Goal: Information Seeking & Learning: Find specific fact

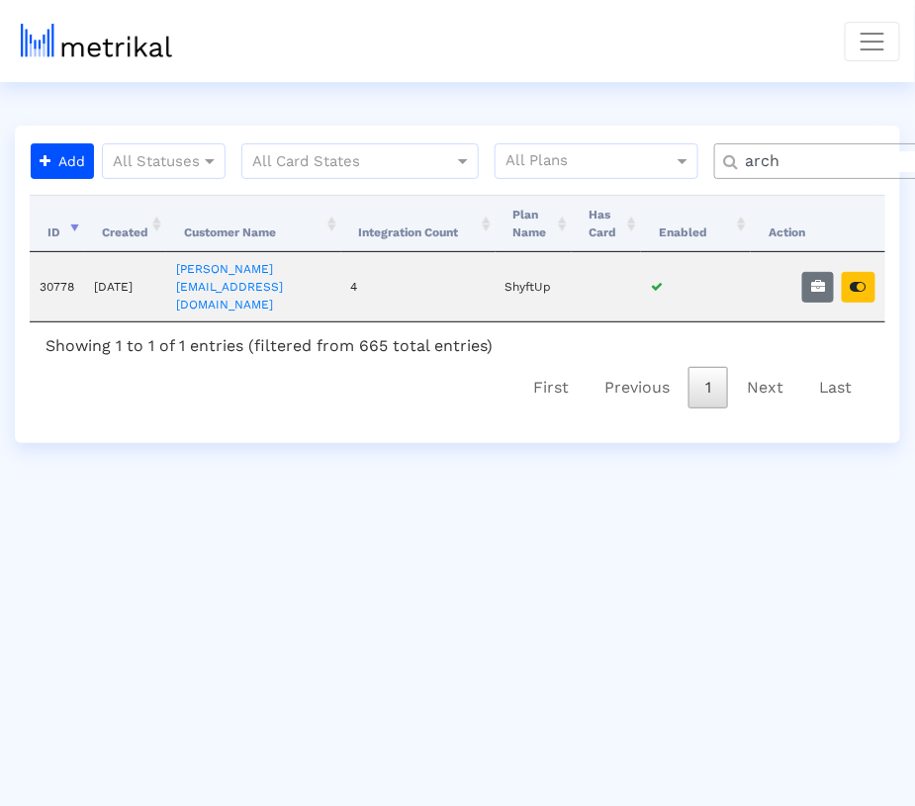
click at [788, 159] on input "arch" at bounding box center [846, 161] width 230 height 21
click at [866, 280] on icon "button" at bounding box center [859, 287] width 16 height 14
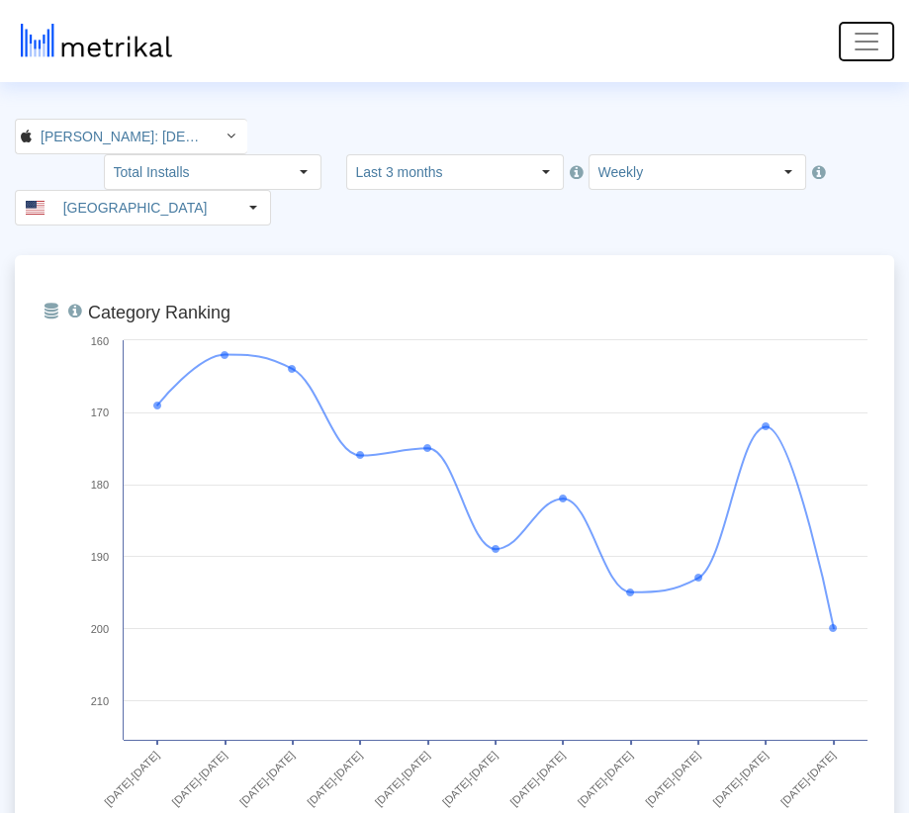
click at [870, 42] on span "Toggle navigation" at bounding box center [867, 42] width 30 height 30
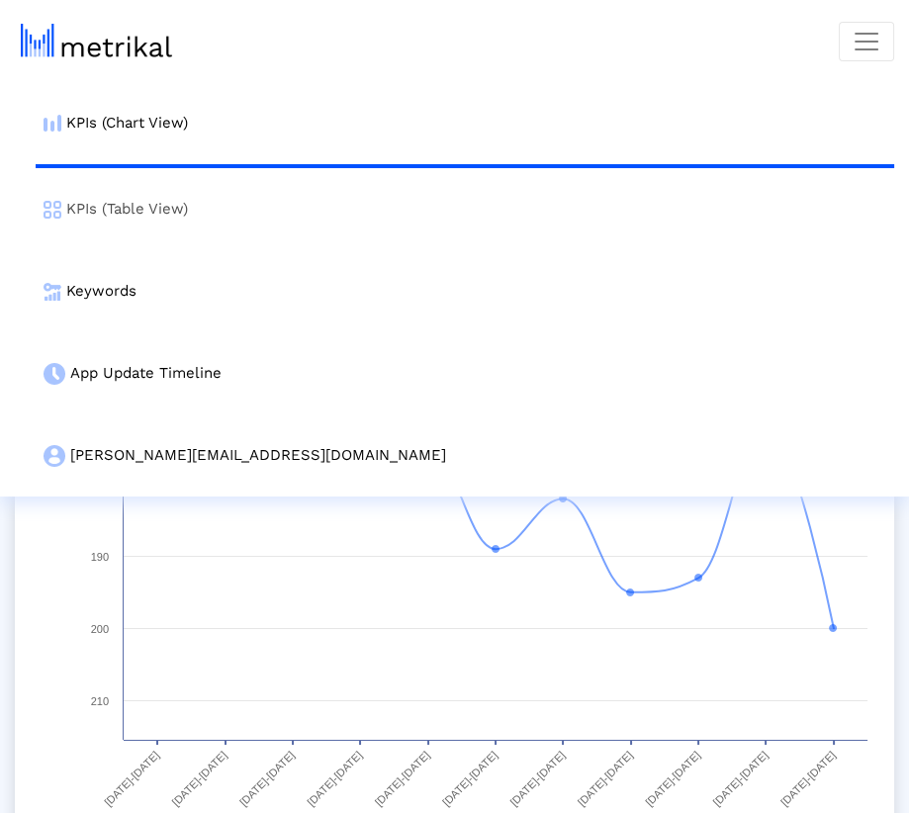
click at [398, 196] on link "KPIs (Table View)" at bounding box center [465, 209] width 859 height 82
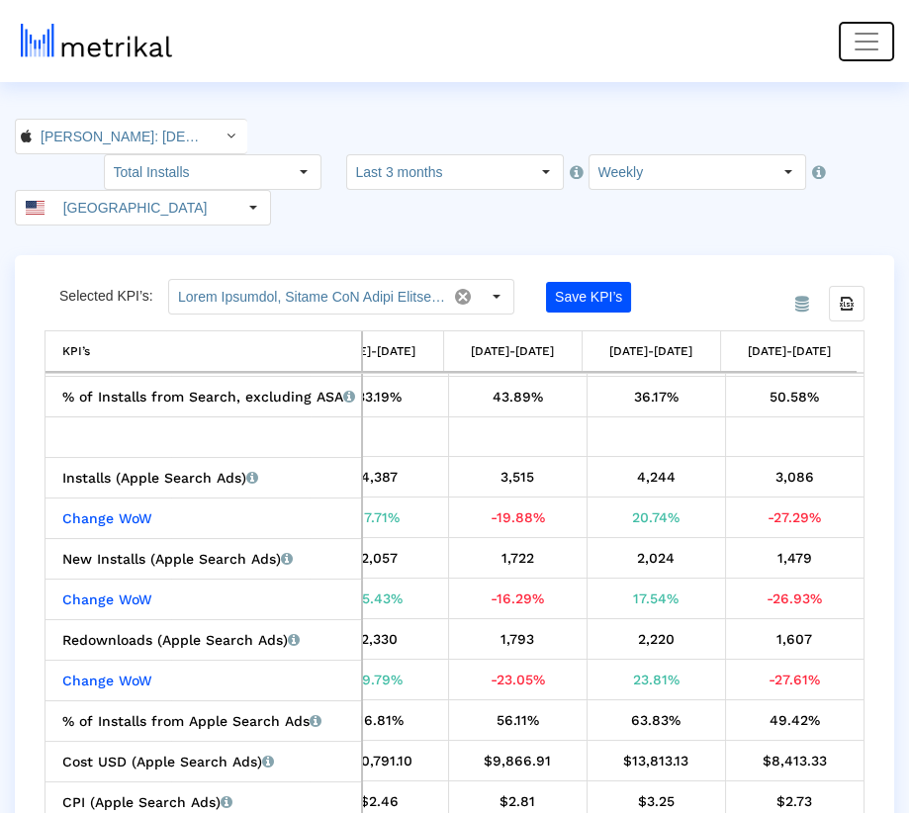
click at [882, 46] on button "Toggle navigation" at bounding box center [866, 42] width 55 height 40
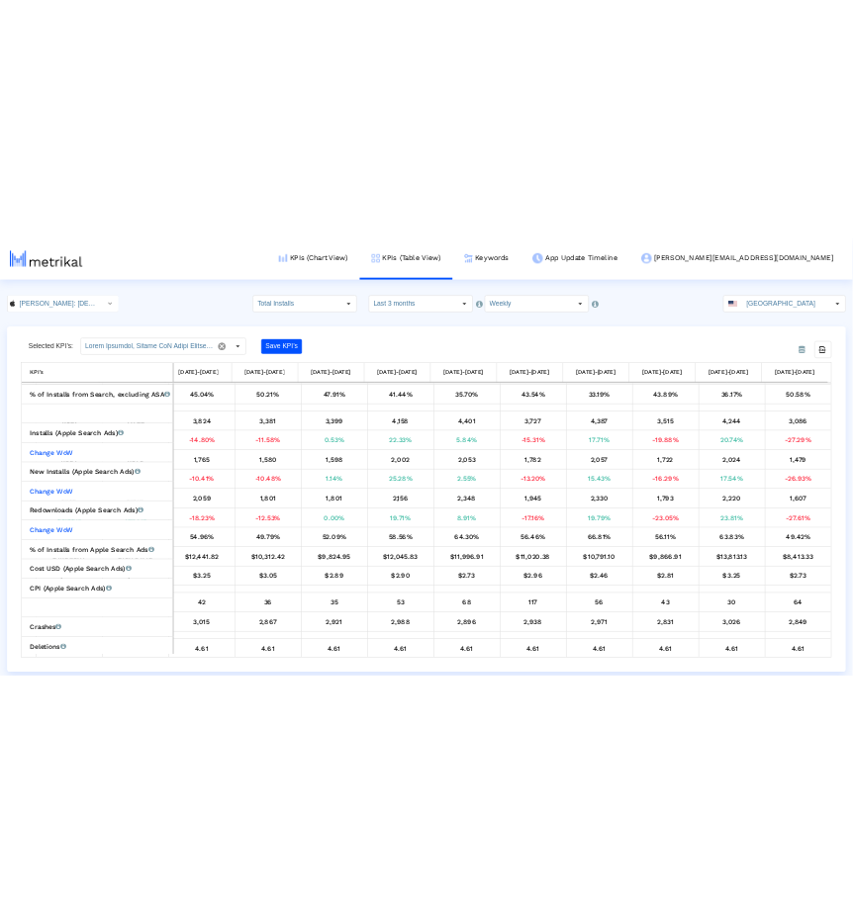
scroll to position [654, 0]
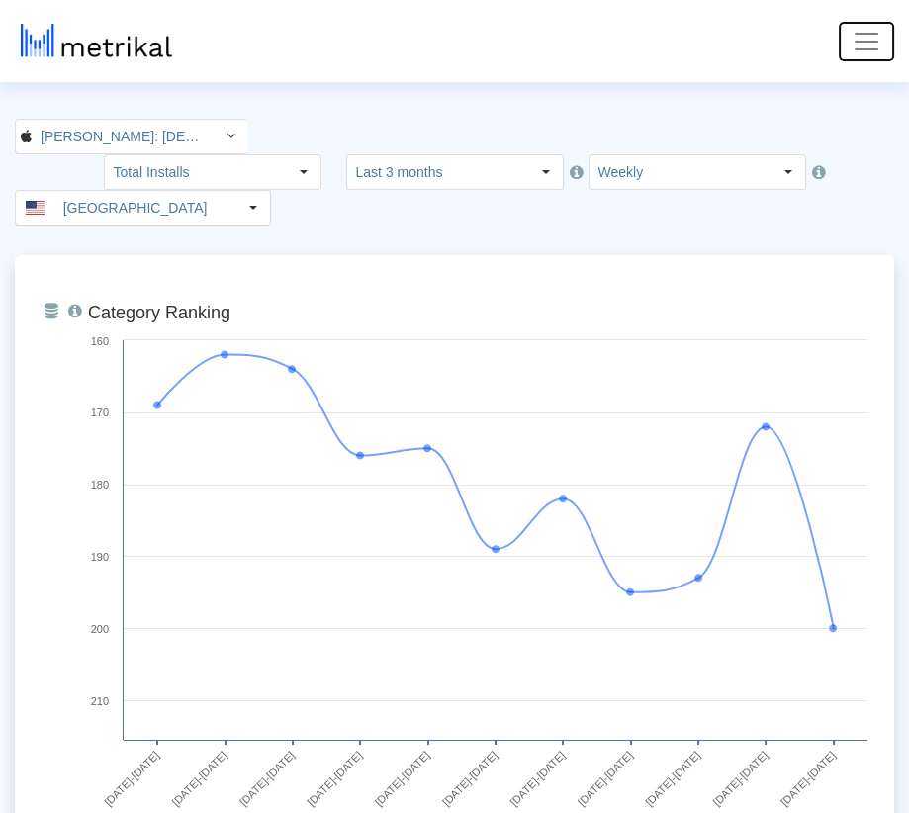
click at [864, 48] on span "Toggle navigation" at bounding box center [867, 42] width 30 height 30
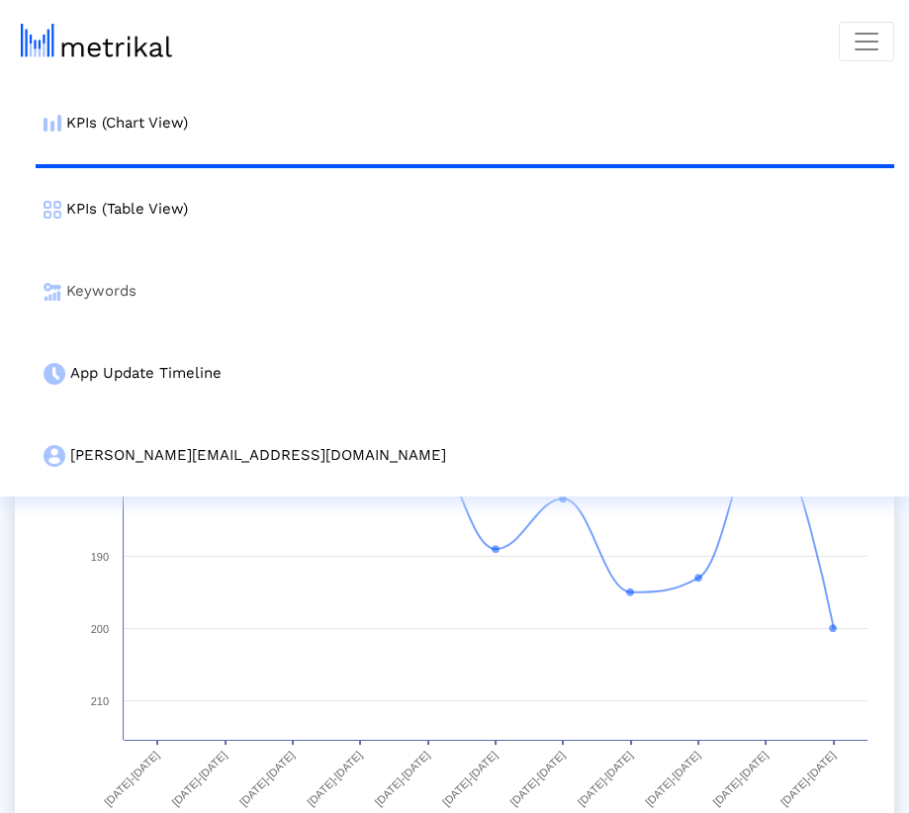
click at [347, 285] on link "Keywords" at bounding box center [465, 291] width 859 height 82
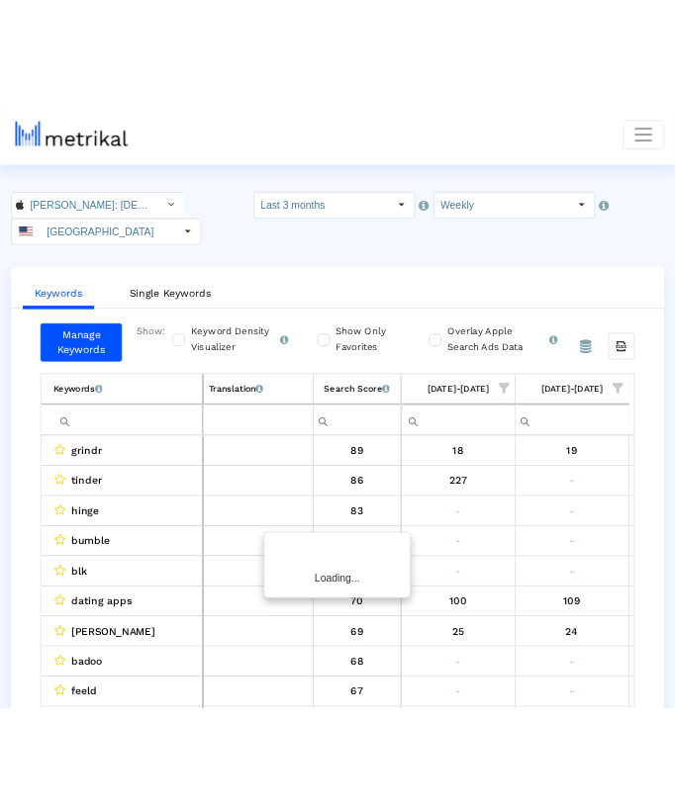
scroll to position [0, 1685]
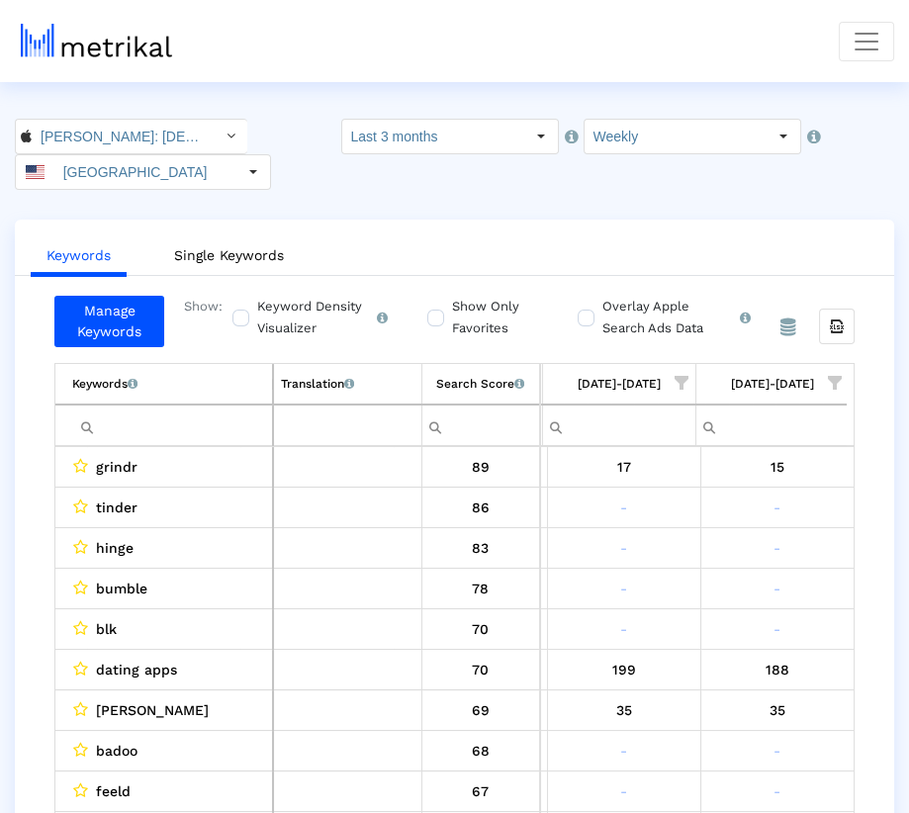
click at [230, 410] on input "Filter cell" at bounding box center [172, 426] width 200 height 33
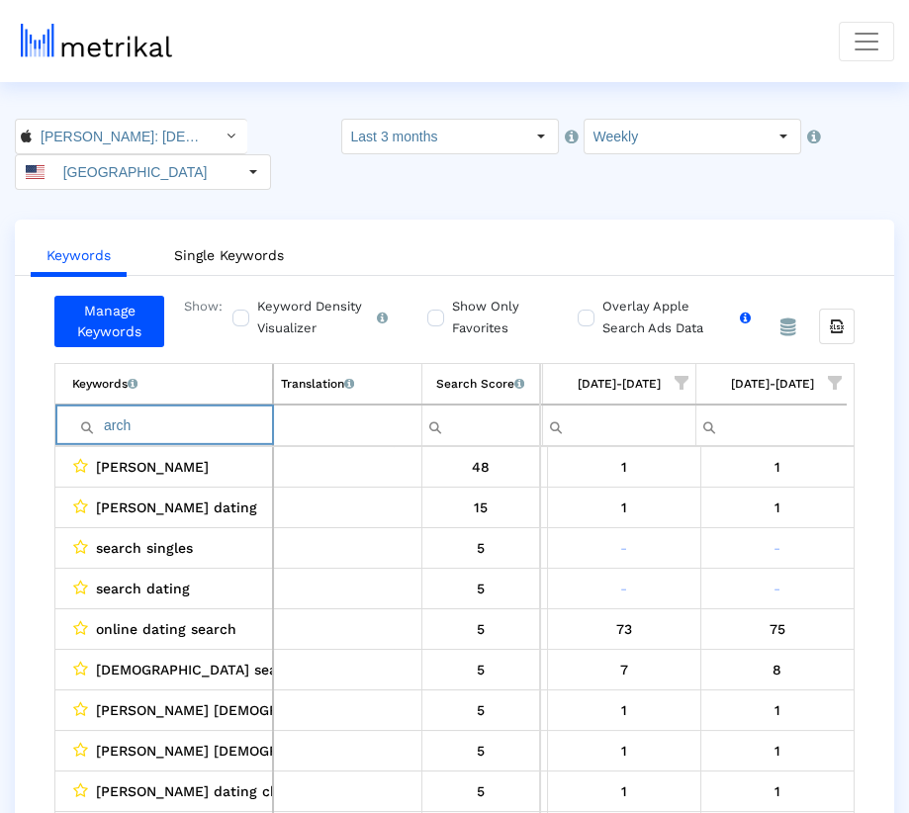
type input "arch"
click at [597, 296] on label "Overlay Apple Search Ads Data Turn this on to view Apple Search Ads metrics (in…" at bounding box center [673, 318] width 153 height 44
click at [591, 301] on input "Overlay Apple Search Ads Data Turn this on to view Apple Search Ads metrics (in…" at bounding box center [584, 307] width 13 height 13
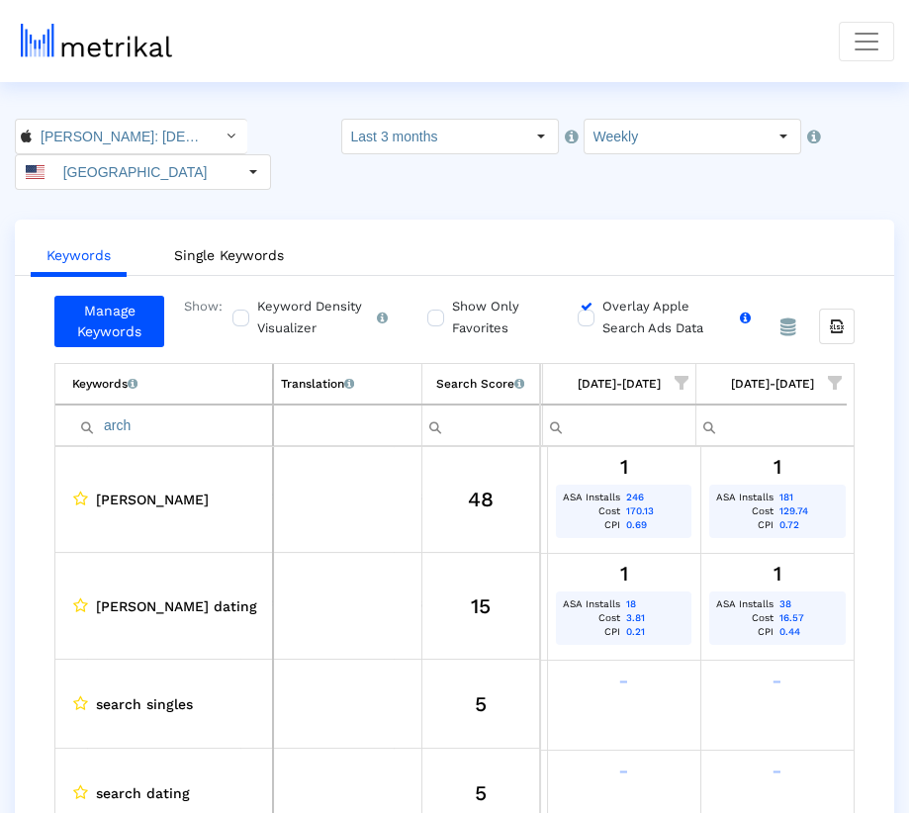
click at [597, 296] on label "Overlay Apple Search Ads Data Turn this on to view Apple Search Ads metrics (in…" at bounding box center [673, 318] width 153 height 44
click at [591, 301] on input "Overlay Apple Search Ads Data Turn this on to view Apple Search Ads metrics (in…" at bounding box center [584, 307] width 13 height 13
checkbox input "false"
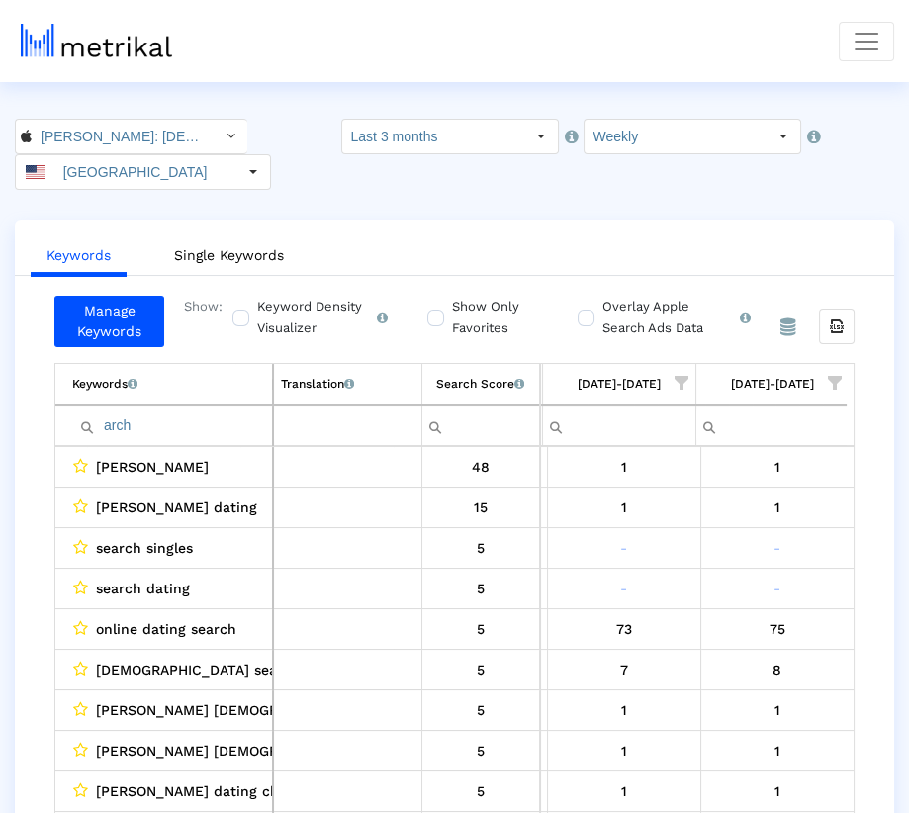
click at [178, 410] on input "arch" at bounding box center [172, 426] width 200 height 33
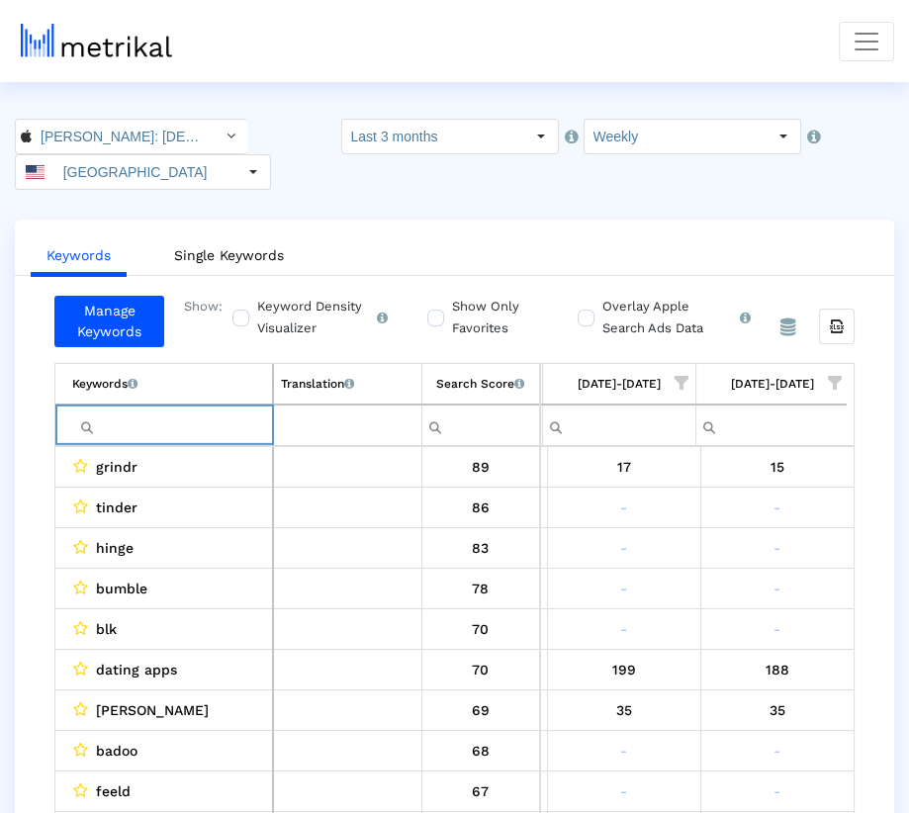
click at [449, 296] on label "Show Only Favorites" at bounding box center [492, 318] width 91 height 44
click at [440, 301] on input "Show Only Favorites" at bounding box center [433, 307] width 13 height 13
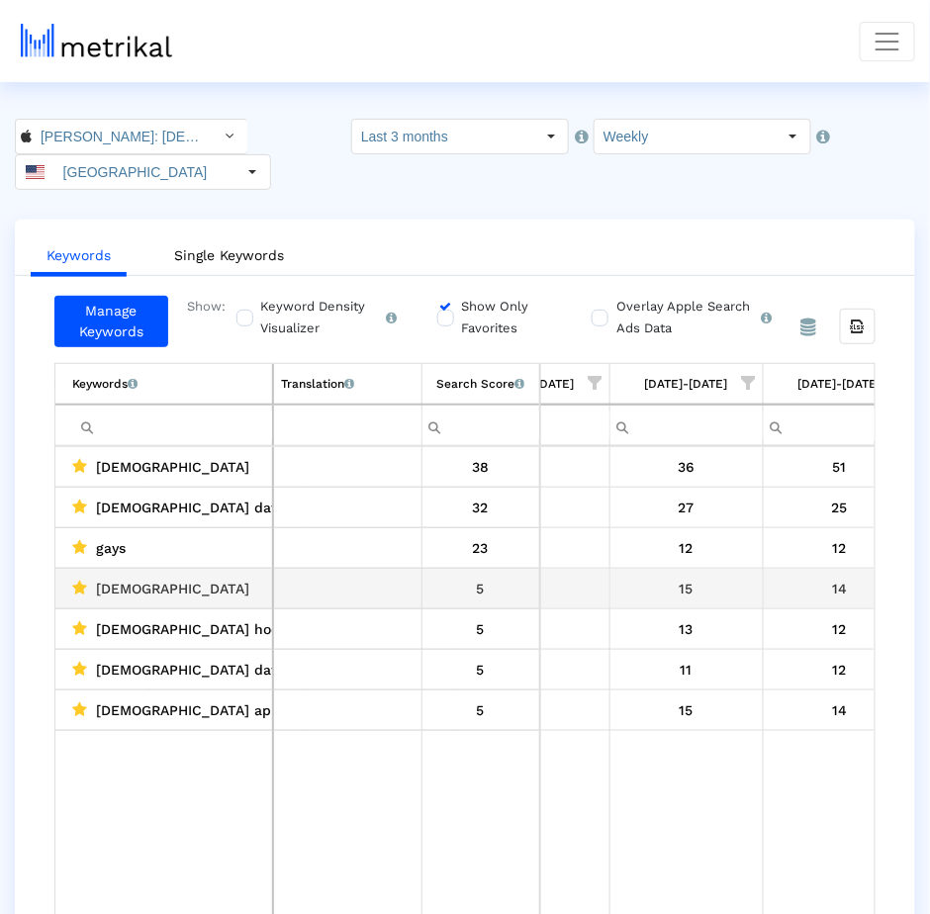
scroll to position [0, 1584]
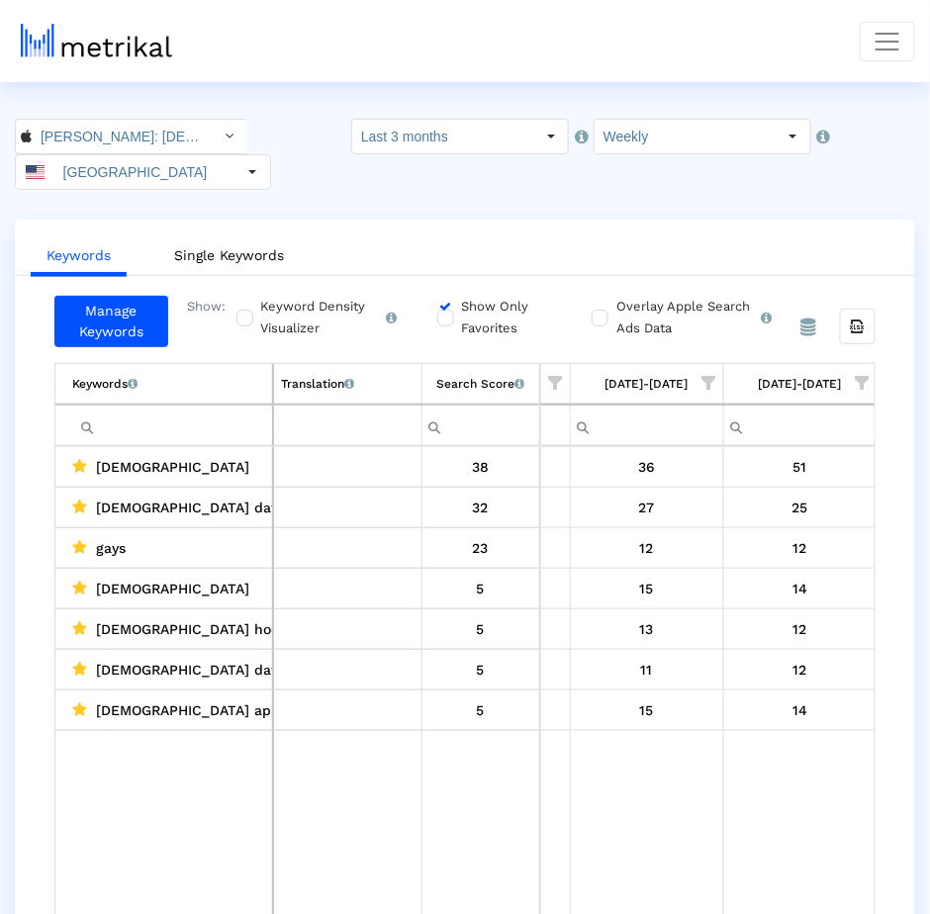
click at [457, 296] on label "Show Only Favorites" at bounding box center [505, 318] width 96 height 44
click at [445, 301] on input "Show Only Favorites" at bounding box center [443, 307] width 13 height 13
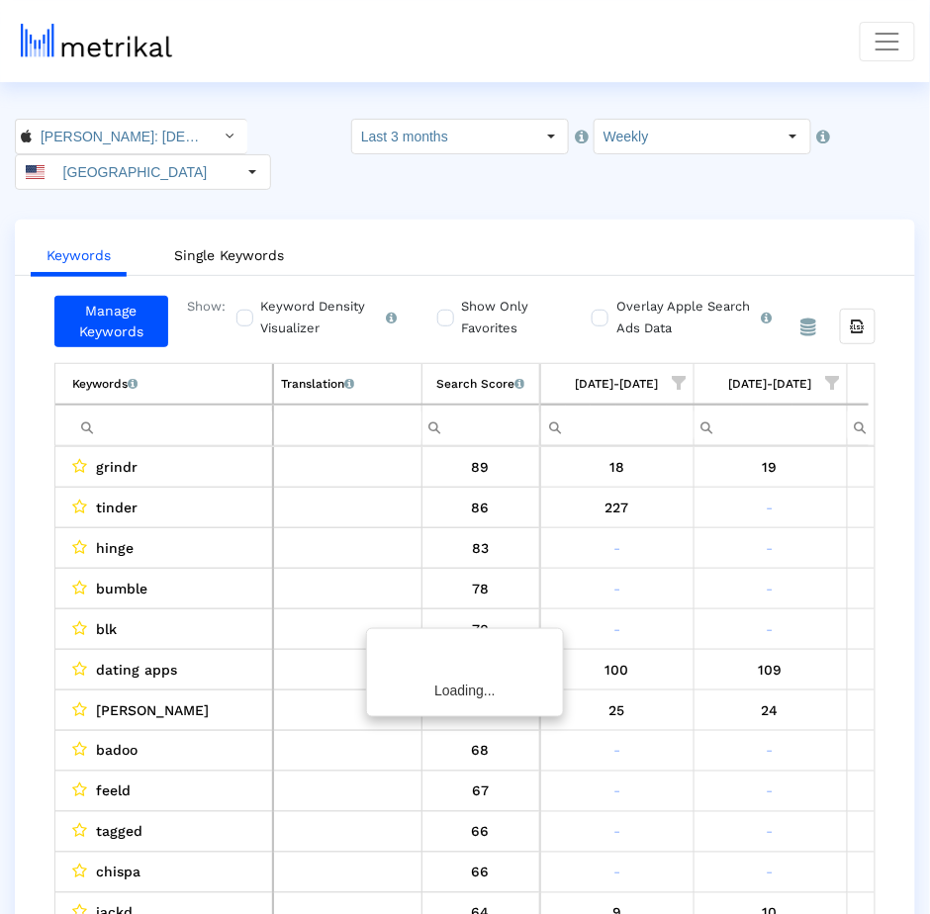
scroll to position [0, 1663]
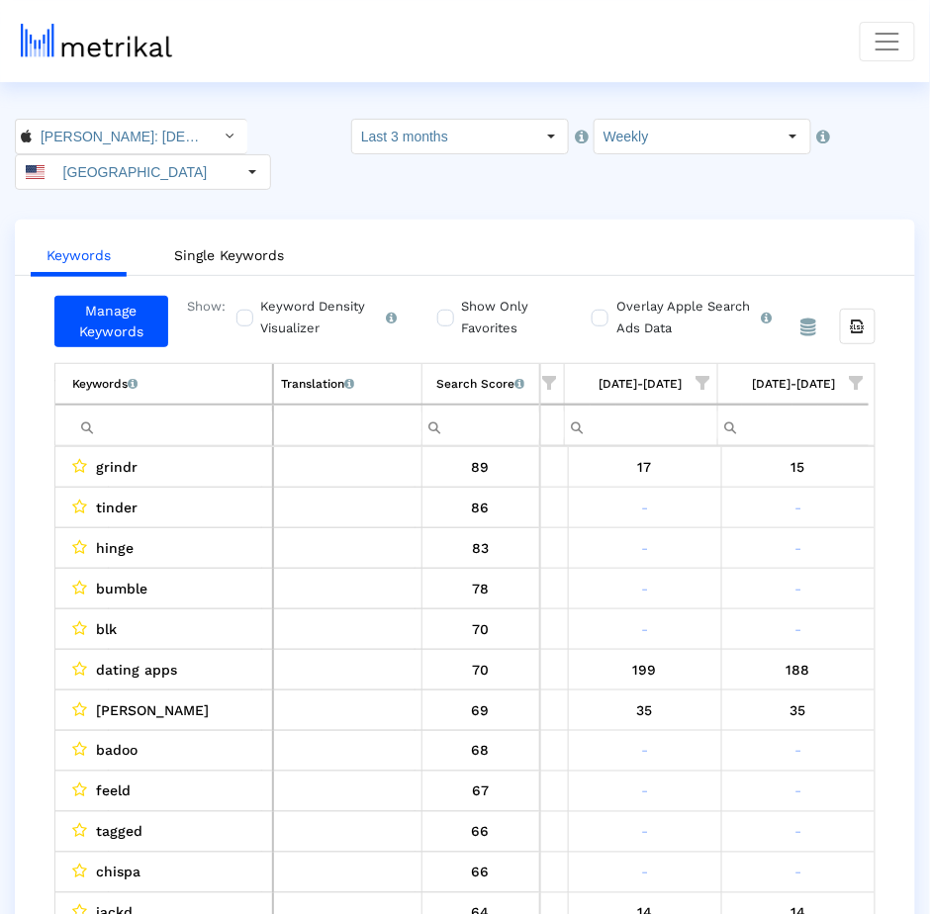
click at [852, 376] on span "Show filter options for column '08/10/25-08/16/25'" at bounding box center [857, 383] width 14 height 14
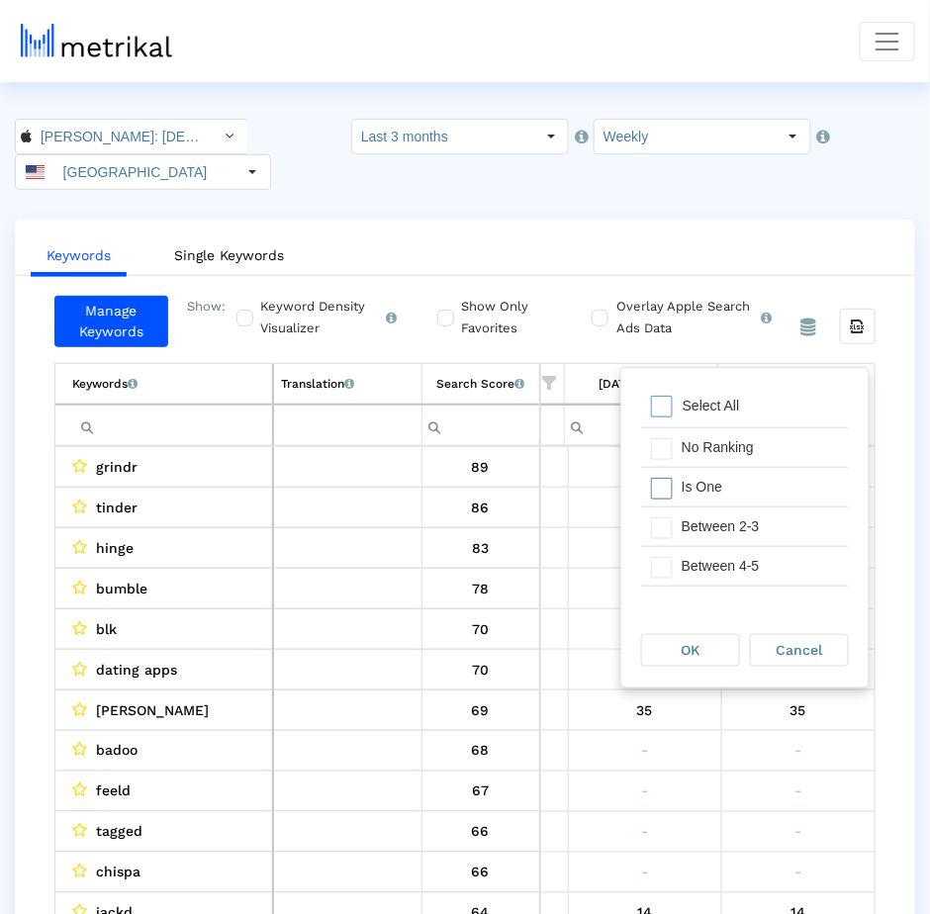
click at [737, 472] on div "Is One" at bounding box center [760, 487] width 177 height 39
click at [727, 525] on div "Between 2-3" at bounding box center [760, 526] width 177 height 39
click at [727, 552] on div "Between 4-5" at bounding box center [760, 566] width 177 height 39
click at [727, 552] on div "Between 6-10" at bounding box center [760, 569] width 177 height 39
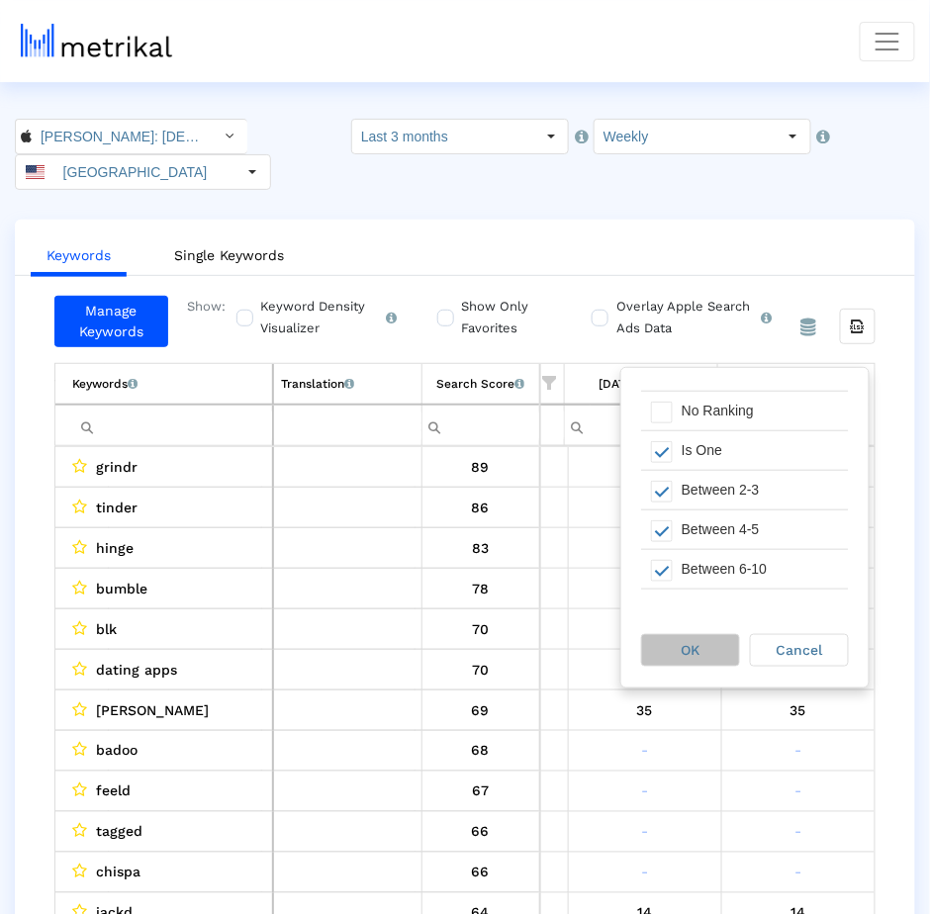
click at [708, 642] on div "OK" at bounding box center [690, 650] width 97 height 31
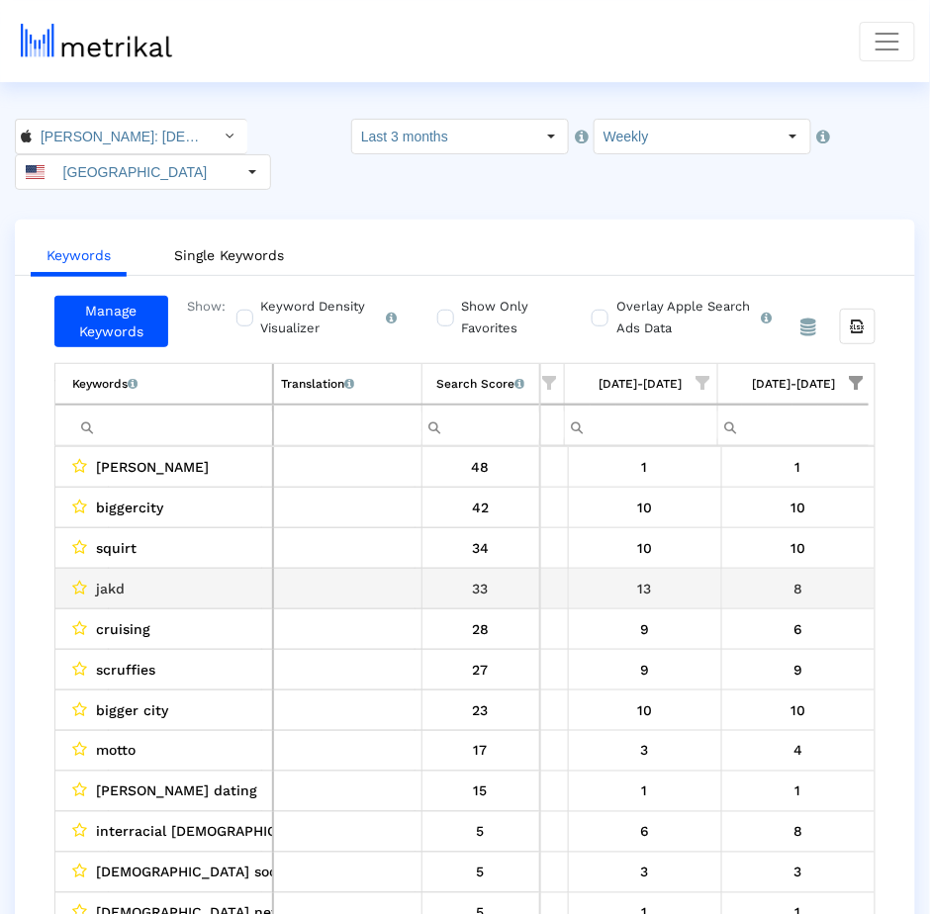
scroll to position [23, 1663]
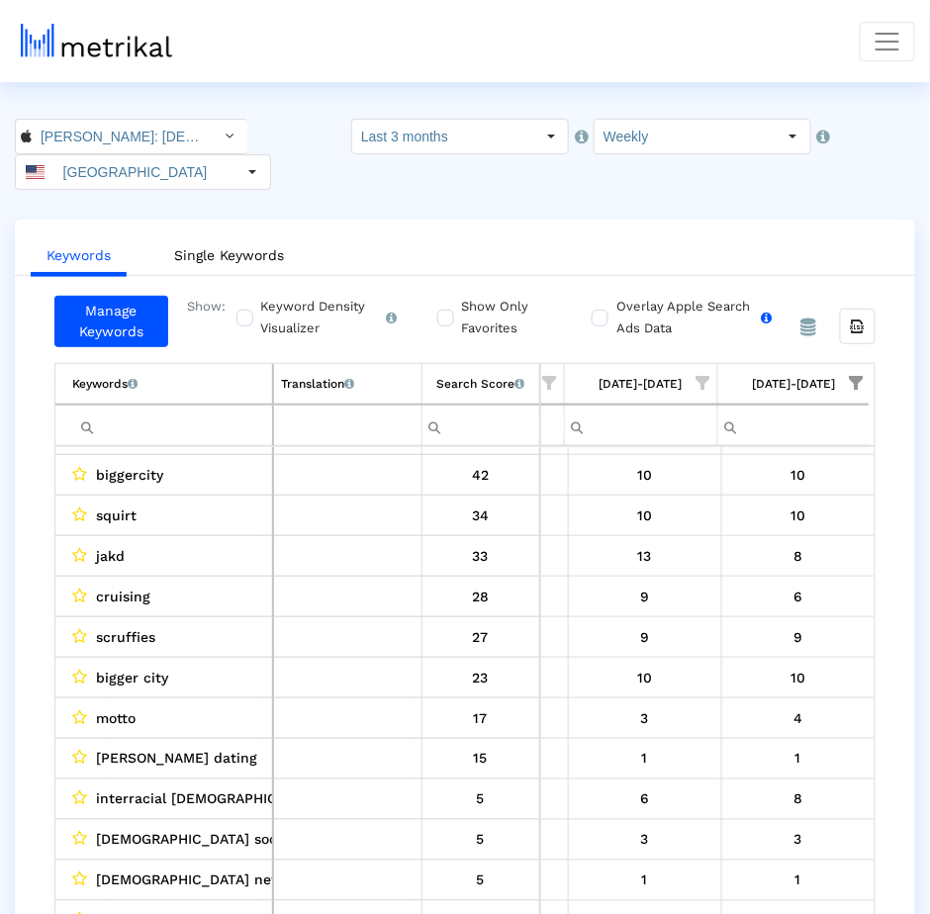
click at [643, 296] on label "Overlay Apple Search Ads Data Turn this on to view Apple Search Ads metrics (in…" at bounding box center [691, 318] width 160 height 44
click at [604, 301] on input "Overlay Apple Search Ads Data Turn this on to view Apple Search Ads metrics (in…" at bounding box center [598, 307] width 13 height 13
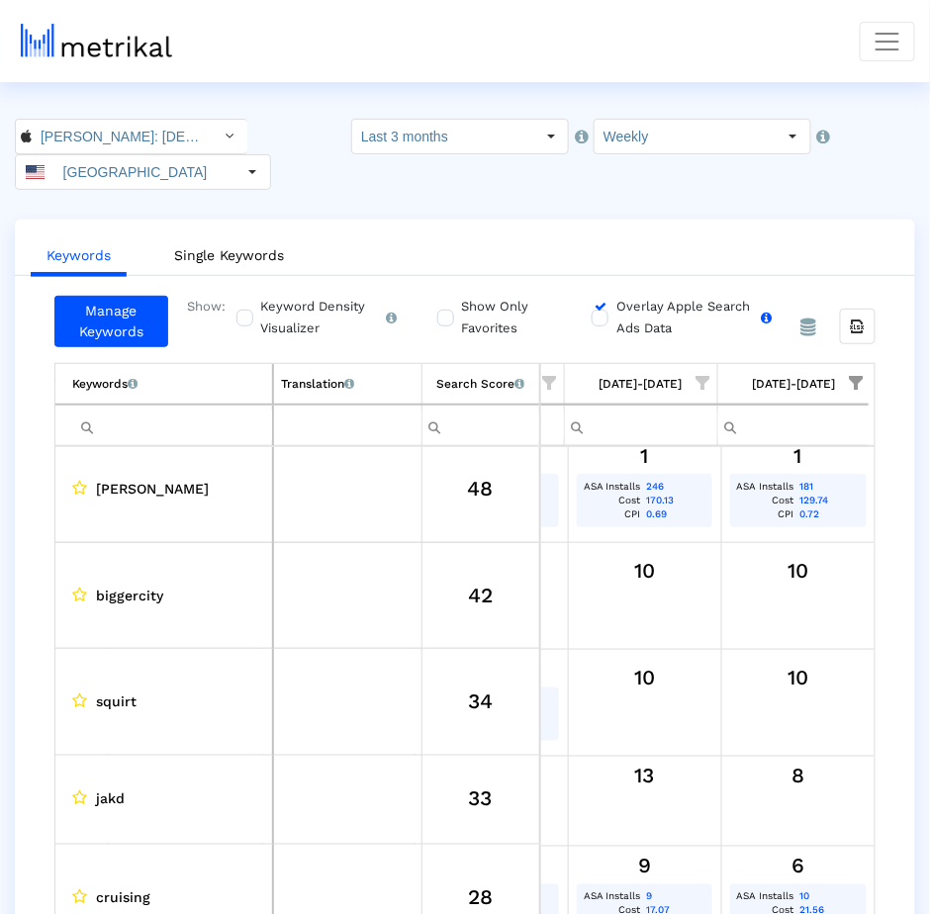
click at [595, 296] on div "Overlay Apple Search Ads Data Turn this on to view Apple Search Ads metrics (in…" at bounding box center [697, 321] width 210 height 51
click at [614, 296] on label "Overlay Apple Search Ads Data Turn this on to view Apple Search Ads metrics (in…" at bounding box center [691, 318] width 160 height 44
click at [604, 301] on input "Overlay Apple Search Ads Data Turn this on to view Apple Search Ads metrics (in…" at bounding box center [598, 307] width 13 height 13
checkbox input "false"
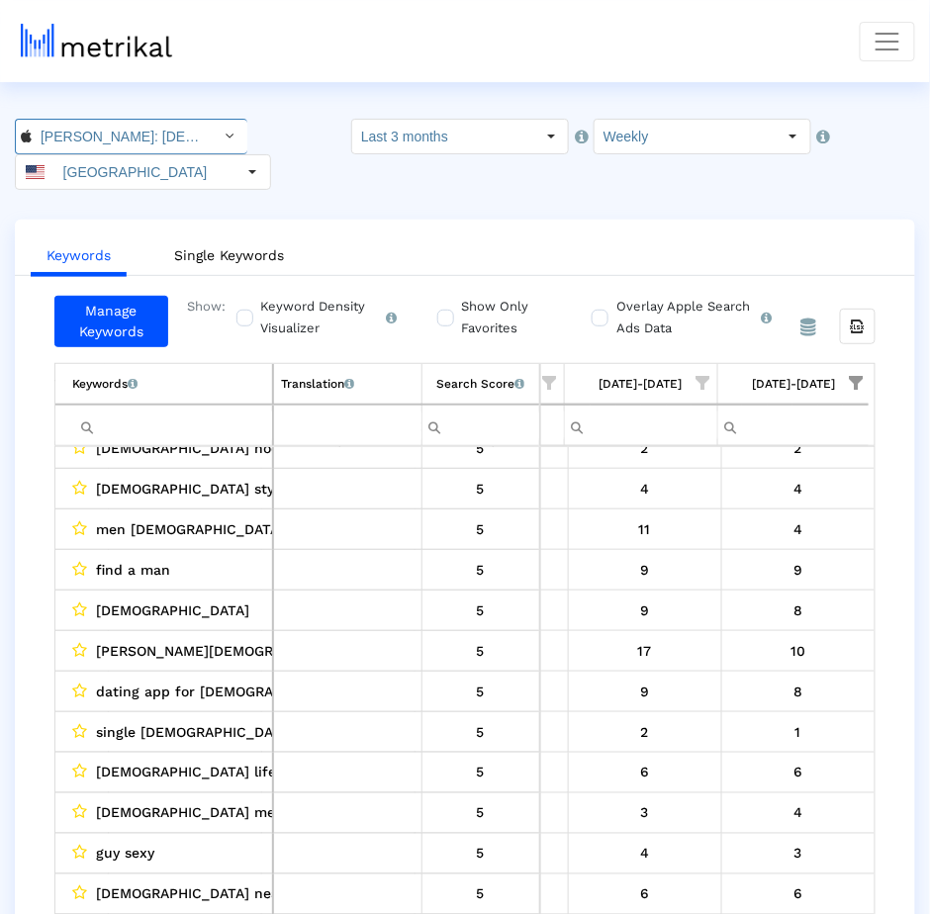
click at [191, 138] on input "[PERSON_NAME]: [DEMOGRAPHIC_DATA] Dating & Chat < 6446289426 >" at bounding box center [121, 137] width 178 height 34
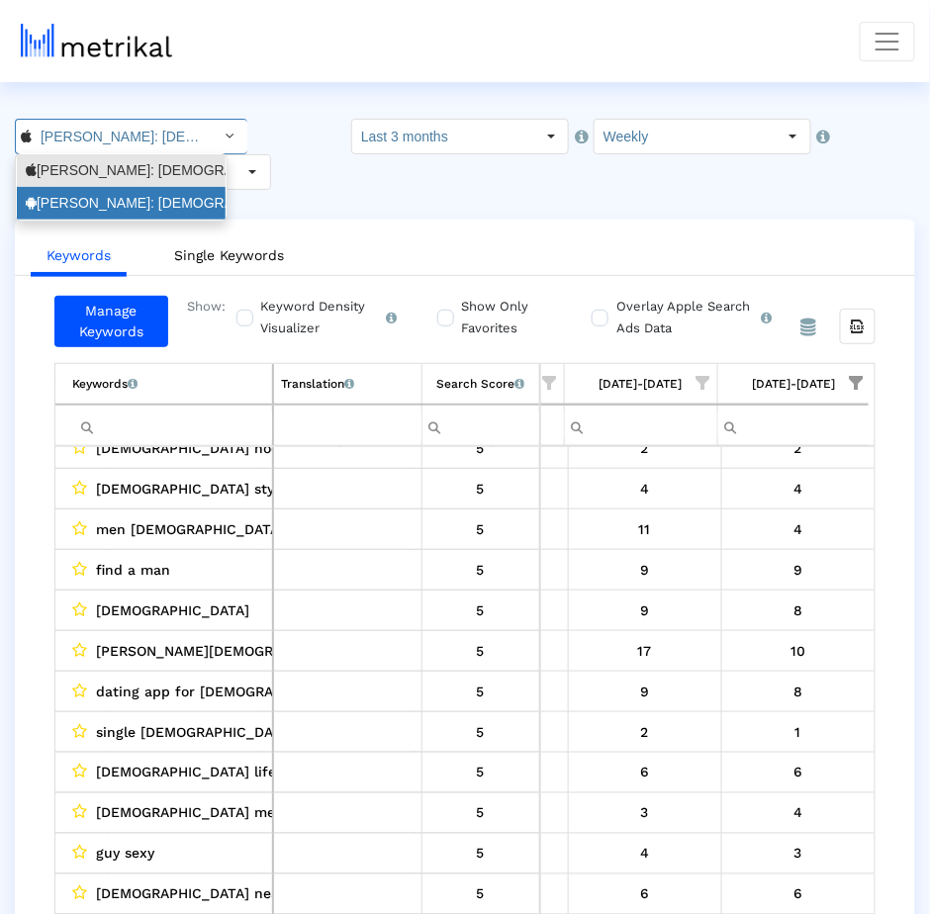
click at [156, 202] on div "[PERSON_NAME]: [DEMOGRAPHIC_DATA] Dating & [DEMOGRAPHIC_DATA] Chat <com.archera…" at bounding box center [121, 203] width 191 height 19
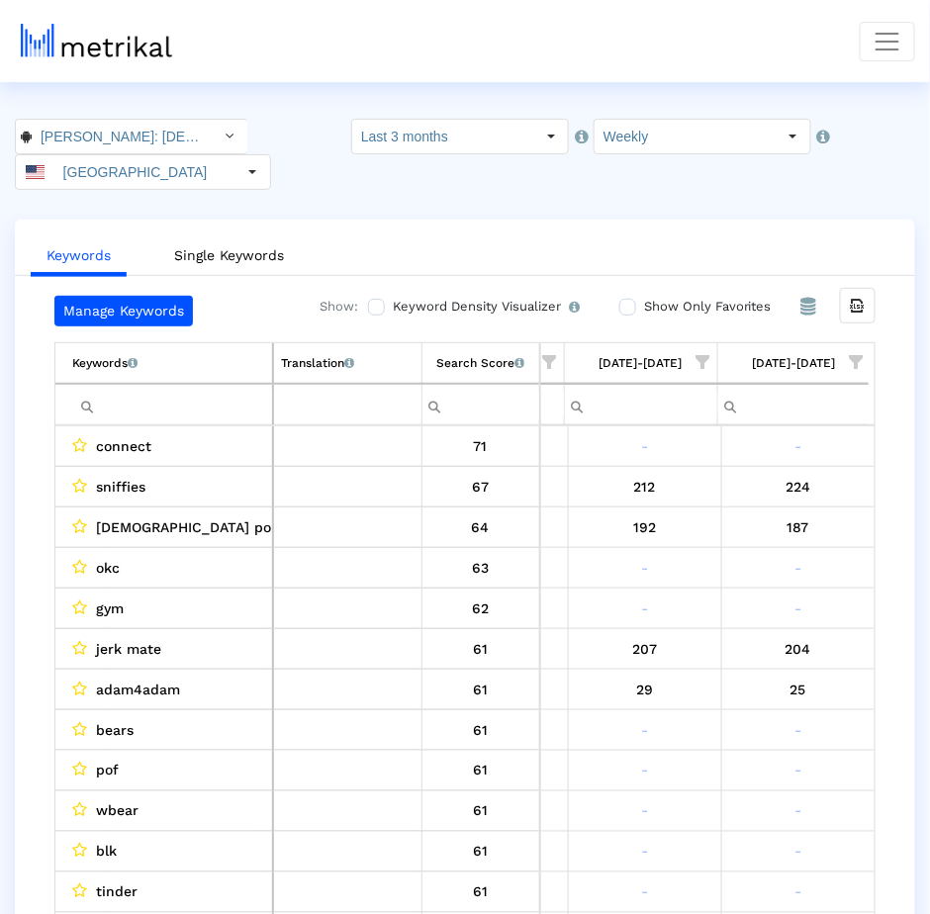
click at [620, 253] on div "Keywords Single Keywords Manage Keywords Show: Keyword Density Visualizer Turn …" at bounding box center [465, 605] width 900 height 770
click at [626, 301] on input "Show Only Favorites" at bounding box center [625, 307] width 13 height 13
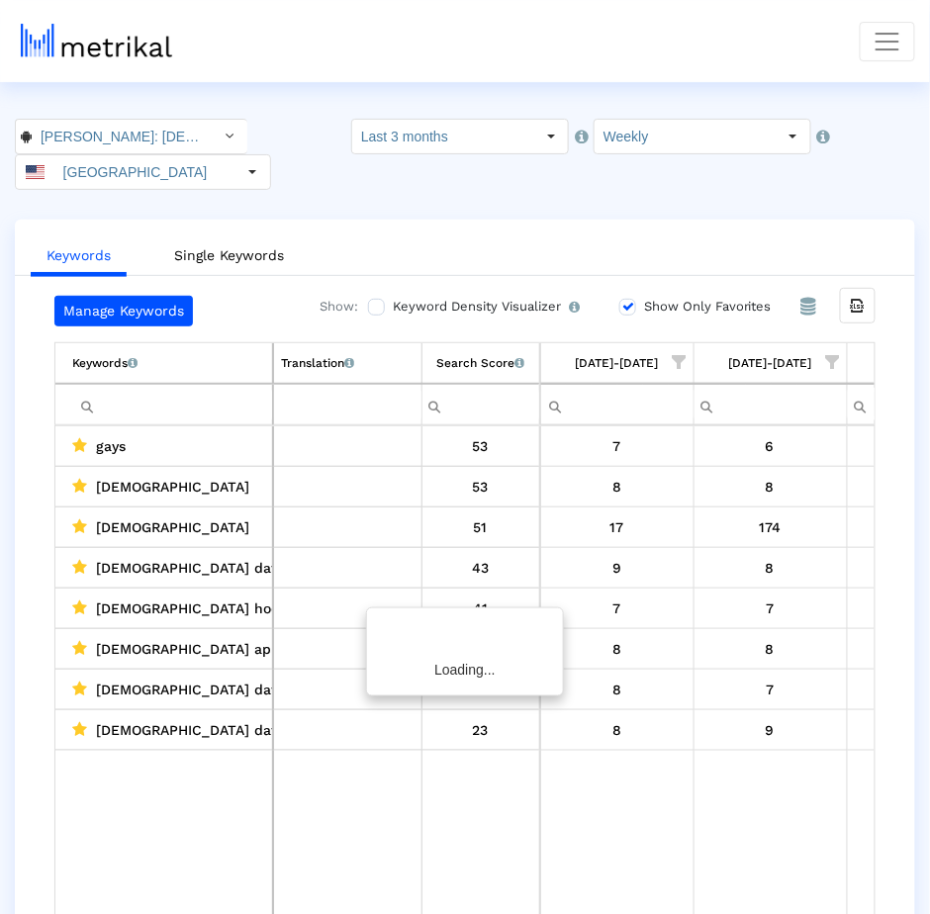
scroll to position [0, 1657]
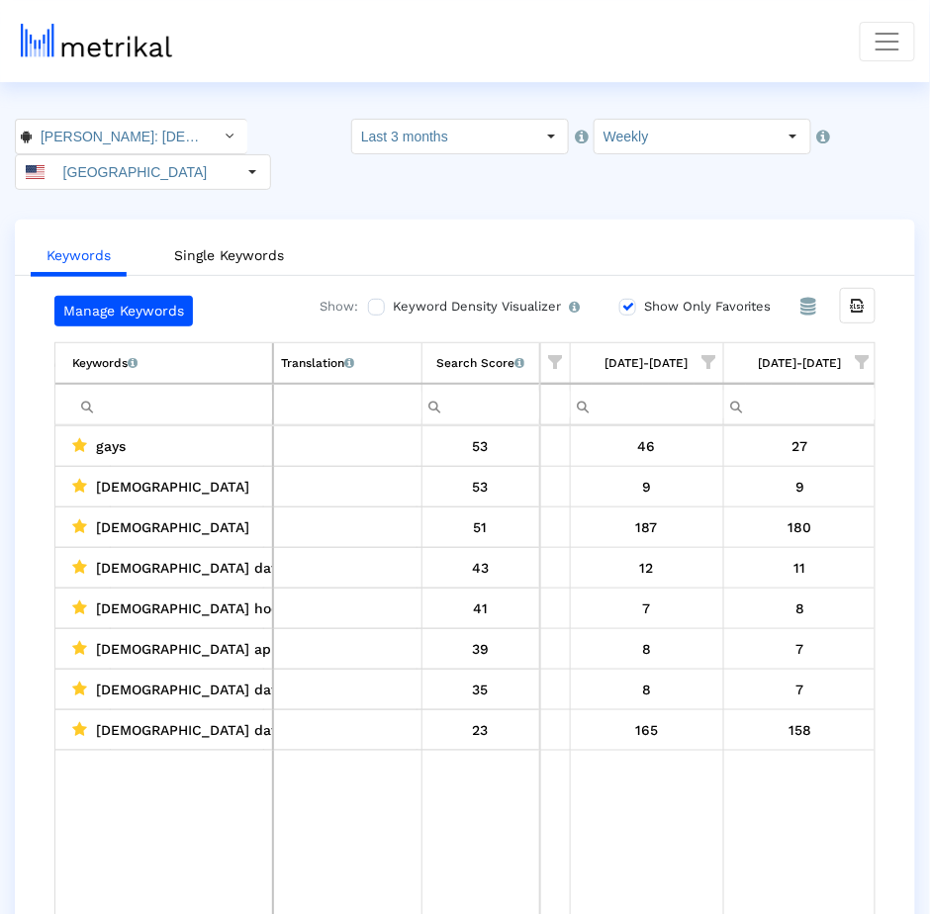
click at [709, 296] on label "Show Only Favorites" at bounding box center [705, 307] width 133 height 22
click at [632, 301] on input "Show Only Favorites" at bounding box center [625, 307] width 13 height 13
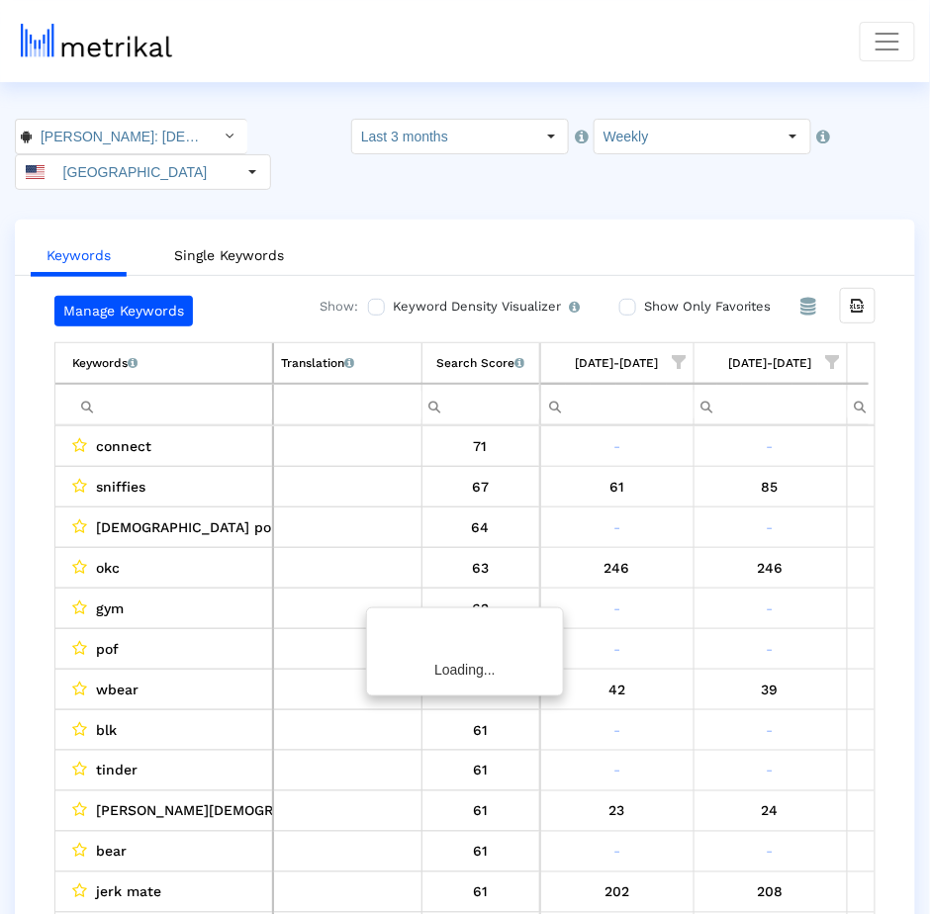
scroll to position [0, 1663]
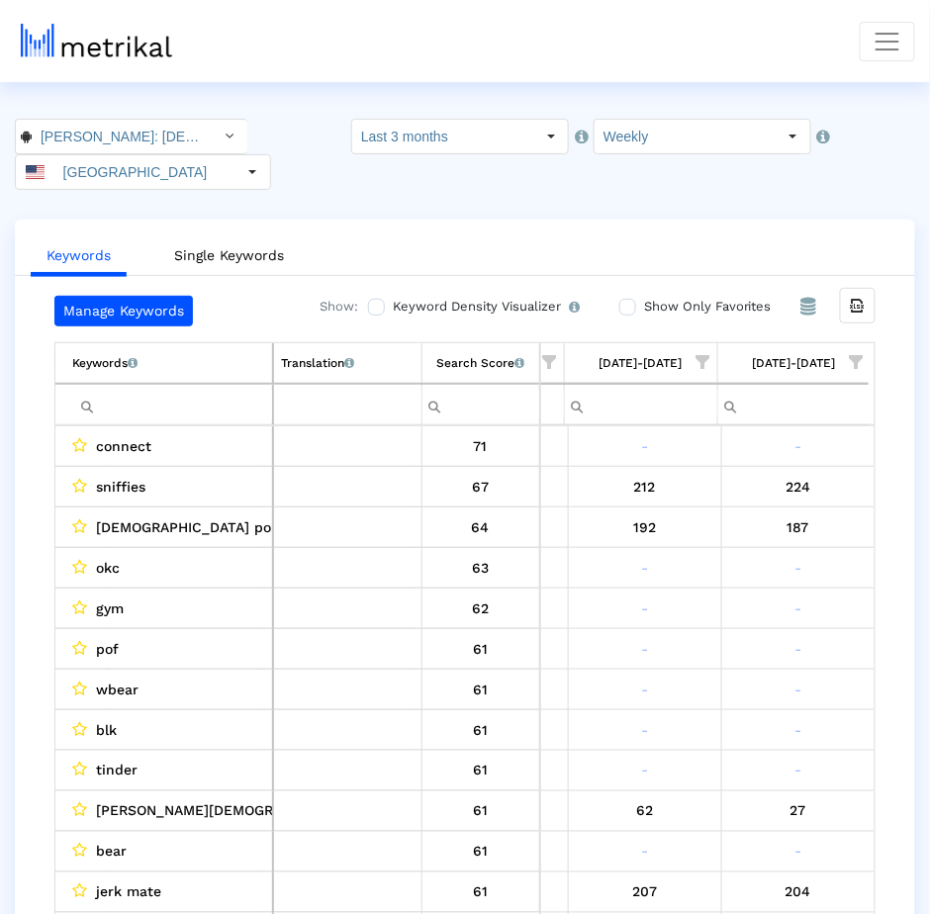
click at [858, 355] on span "Show filter options for column '08/10/25-08/16/25'" at bounding box center [857, 362] width 14 height 14
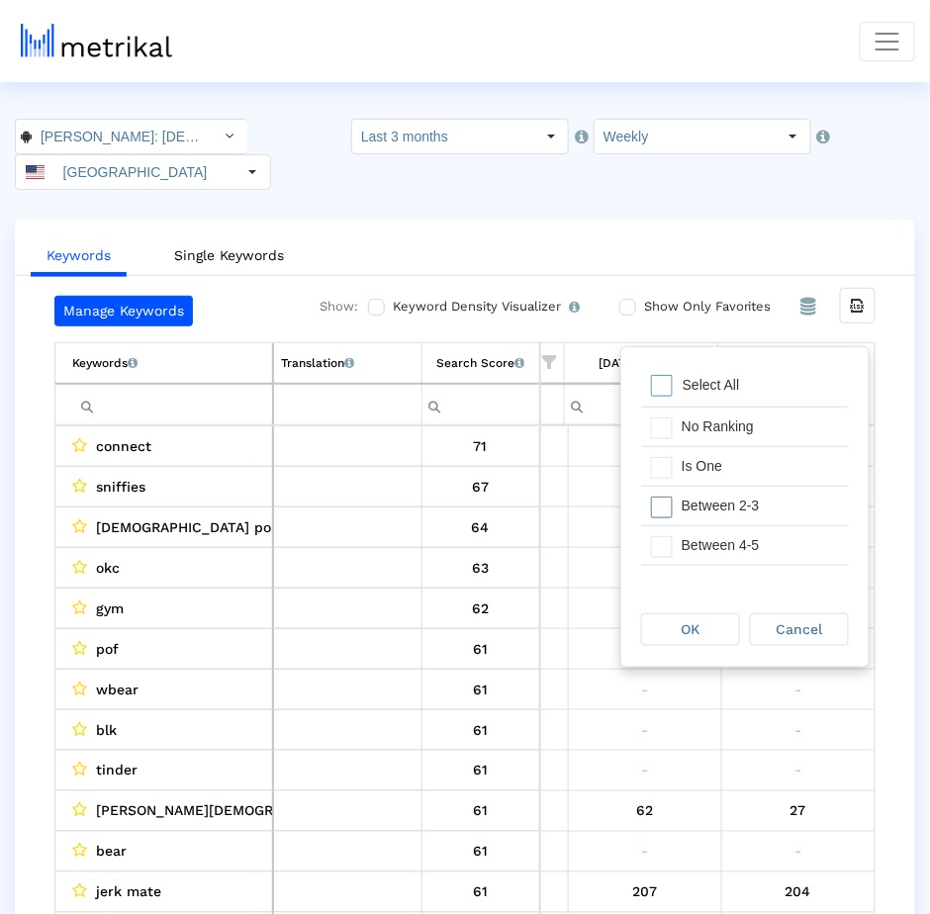
click at [767, 487] on div "Between 2-3" at bounding box center [760, 506] width 177 height 39
click at [759, 475] on div "Is One" at bounding box center [760, 466] width 177 height 39
click at [759, 475] on div "Between 4-5" at bounding box center [760, 468] width 177 height 39
click at [759, 514] on div "Between 6-10" at bounding box center [760, 508] width 177 height 39
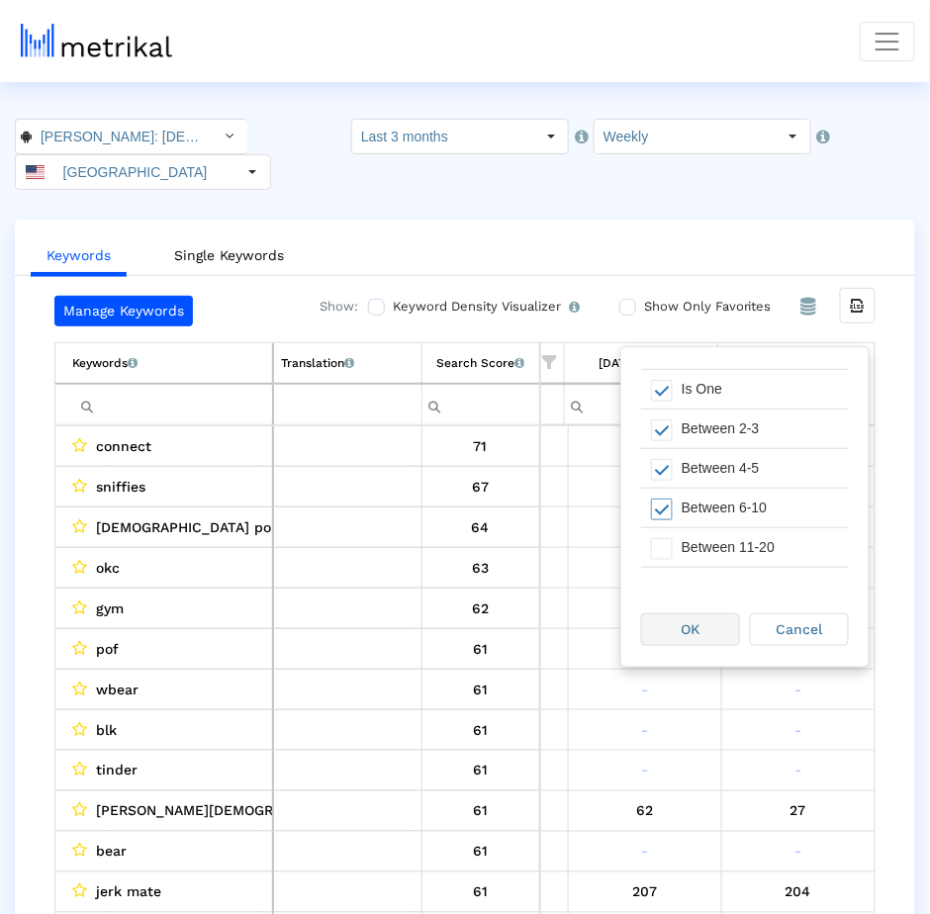
click at [674, 632] on div "OK" at bounding box center [690, 629] width 97 height 31
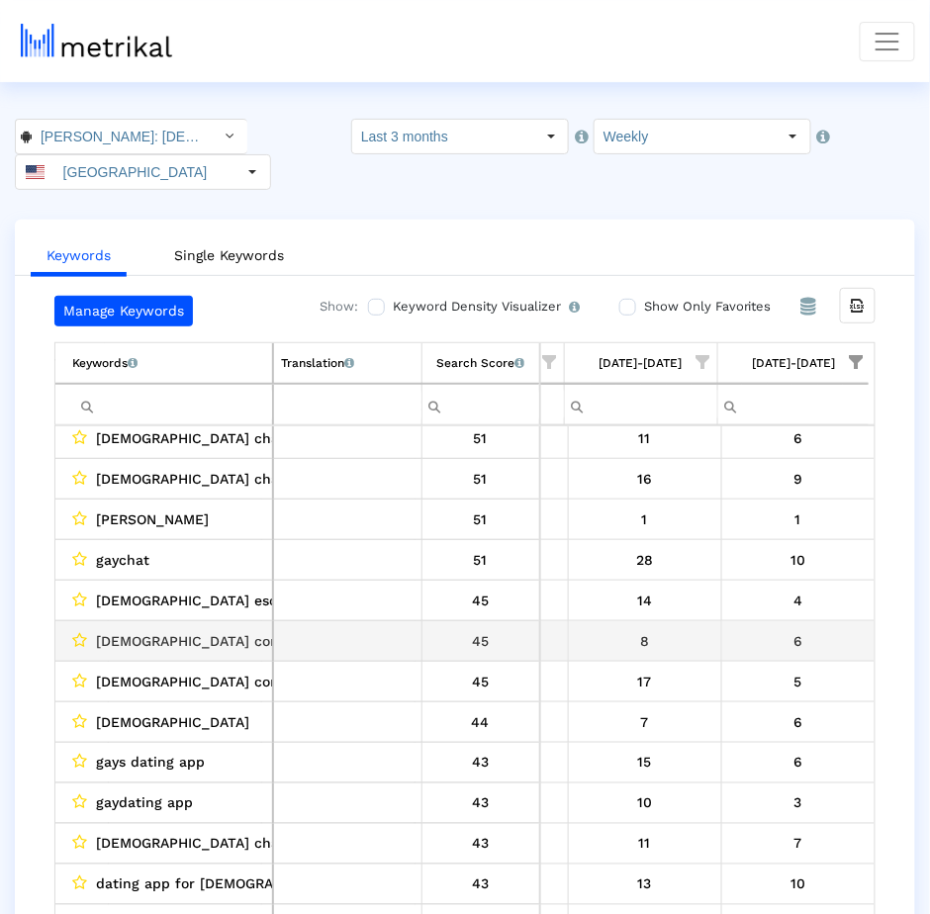
scroll to position [97, 0]
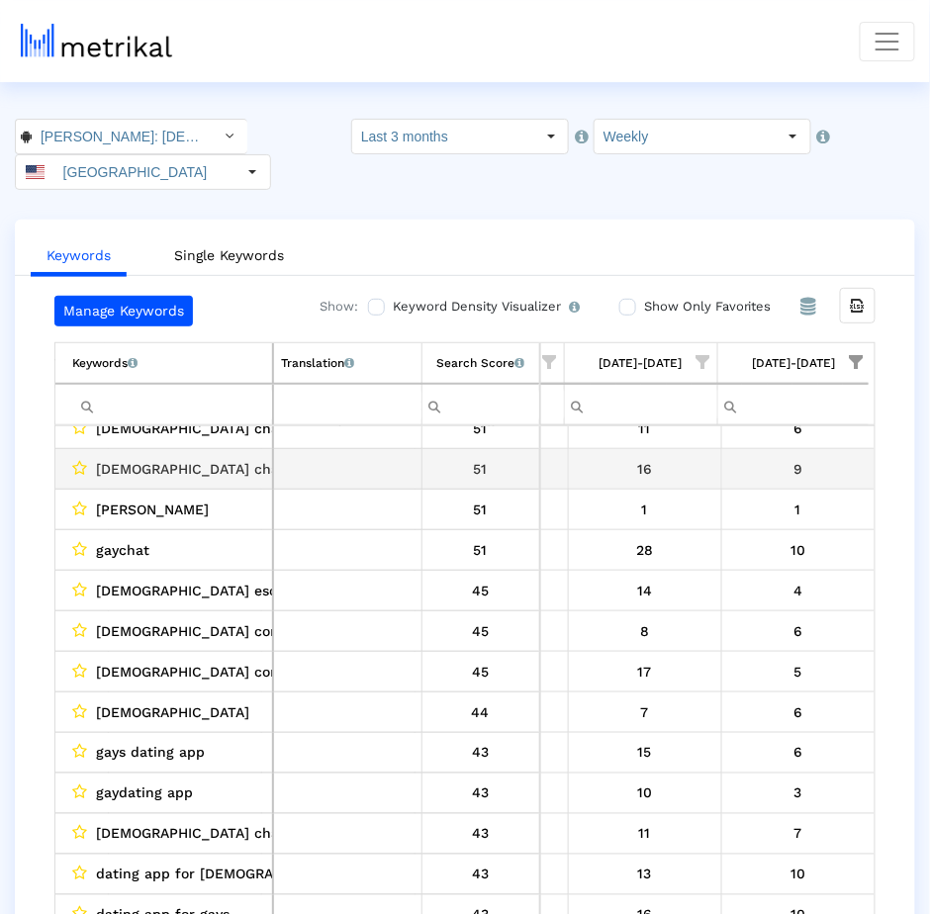
click at [149, 456] on span "[DEMOGRAPHIC_DATA] chatting" at bounding box center [203, 469] width 215 height 26
copy span "chatting"
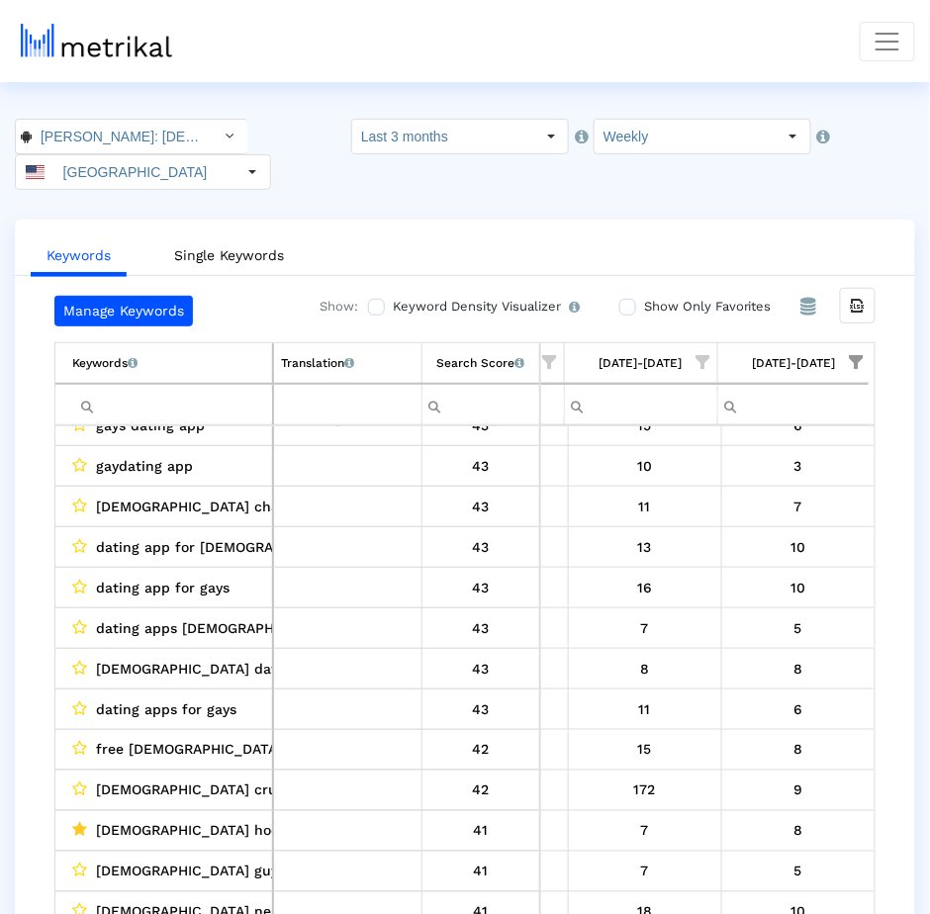
scroll to position [425, 0]
